Goal: Information Seeking & Learning: Learn about a topic

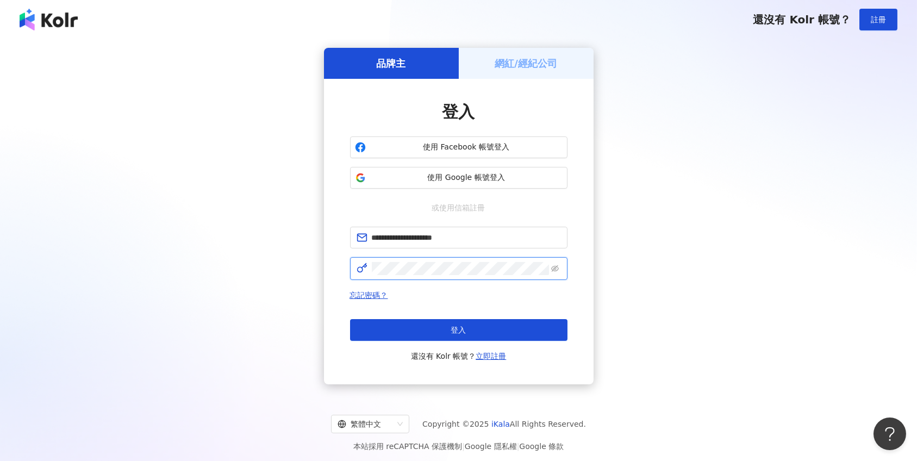
click at [458, 330] on button "登入" at bounding box center [458, 330] width 217 height 22
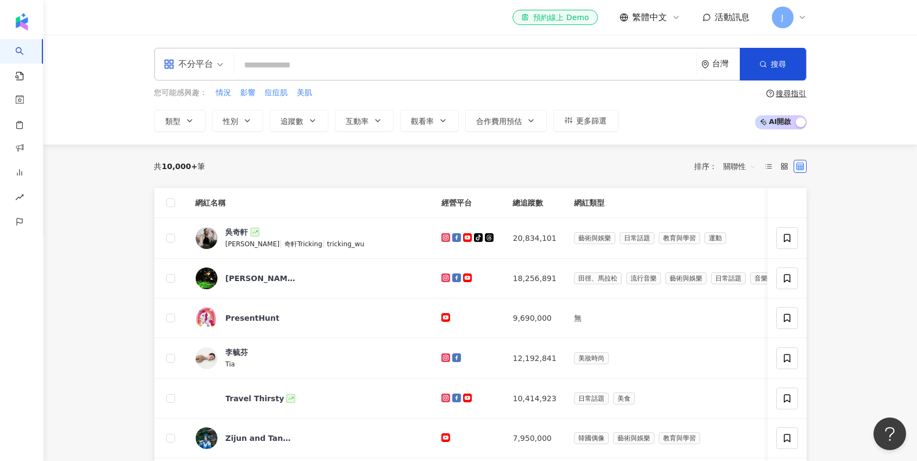
type input "**********"
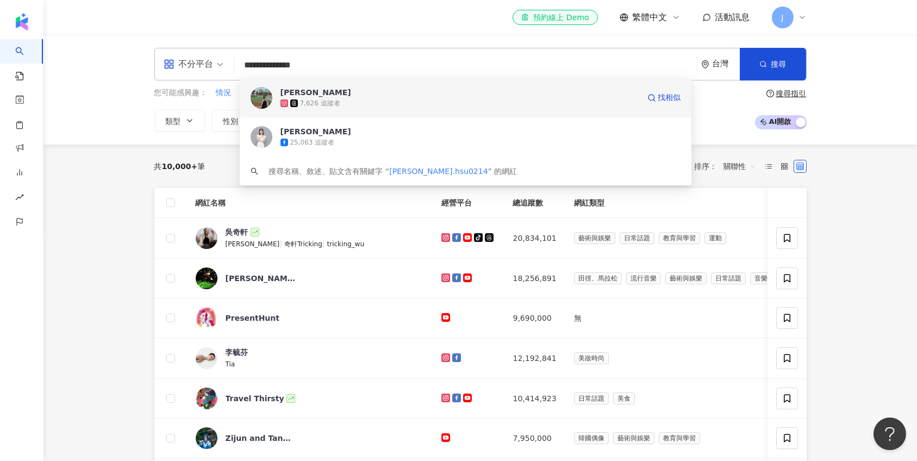
click at [384, 101] on div "7,626 追蹤者" at bounding box center [459, 103] width 359 height 11
